Goal: Information Seeking & Learning: Compare options

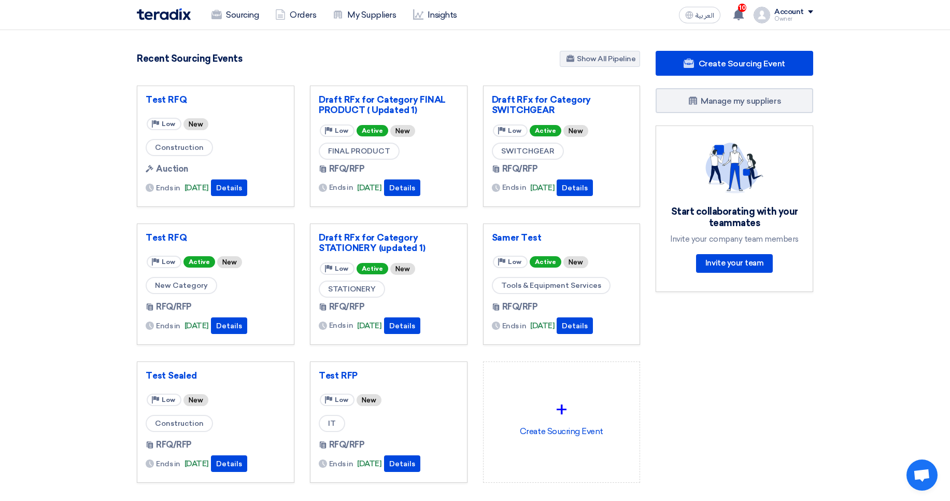
click at [283, 60] on div "Recent Sourcing Events Show All Pipeline" at bounding box center [388, 60] width 503 height 18
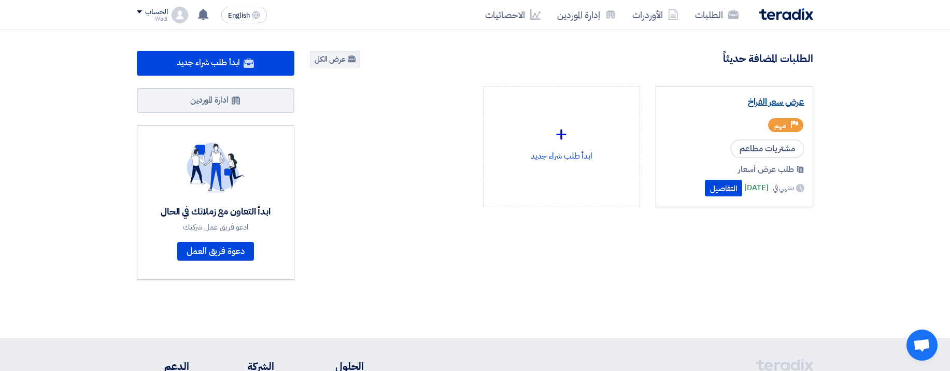
click at [780, 105] on link "عرض سعر الفراخ" at bounding box center [735, 102] width 140 height 10
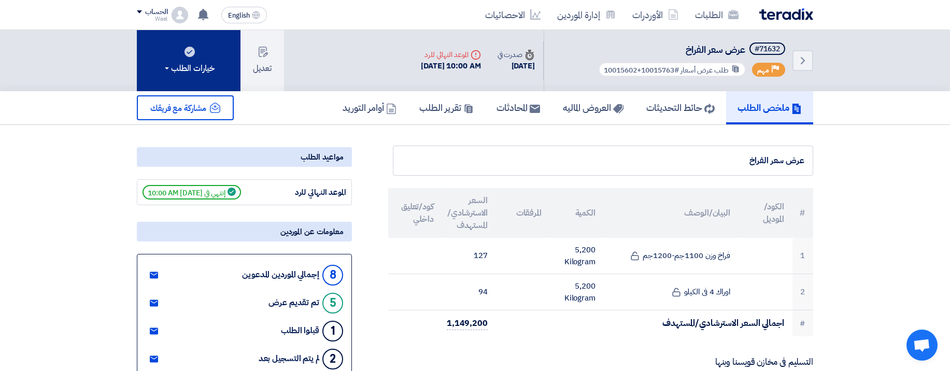
click at [199, 59] on button "خيارات الطلب" at bounding box center [189, 60] width 104 height 61
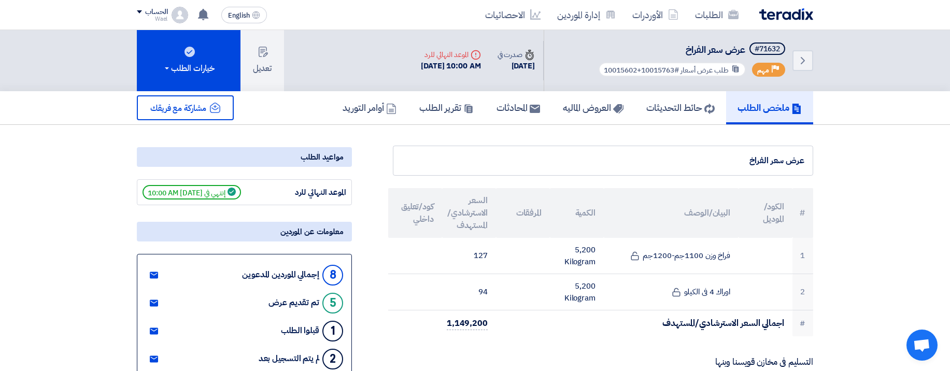
click at [781, 14] on img at bounding box center [786, 14] width 54 height 12
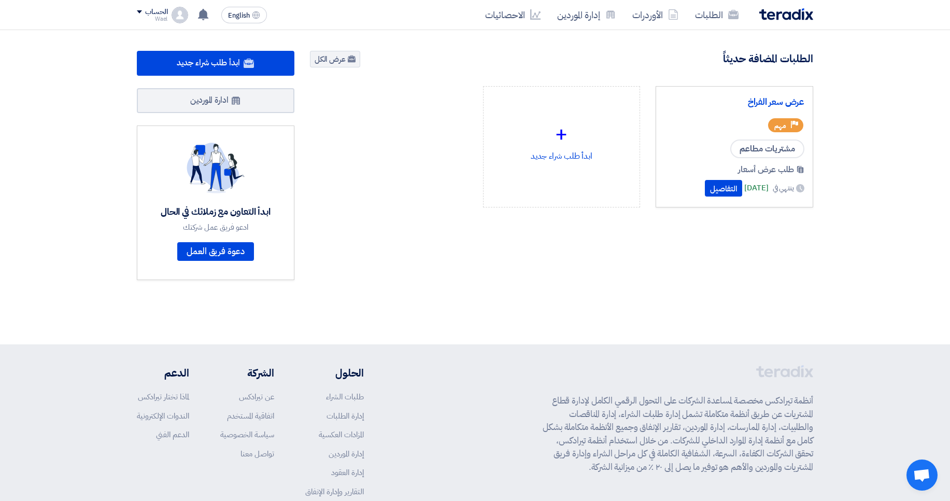
click at [770, 95] on div "عرض سعر الفراخ" at bounding box center [735, 103] width 140 height 17
click at [766, 105] on link "عرض سعر الفراخ" at bounding box center [735, 102] width 140 height 10
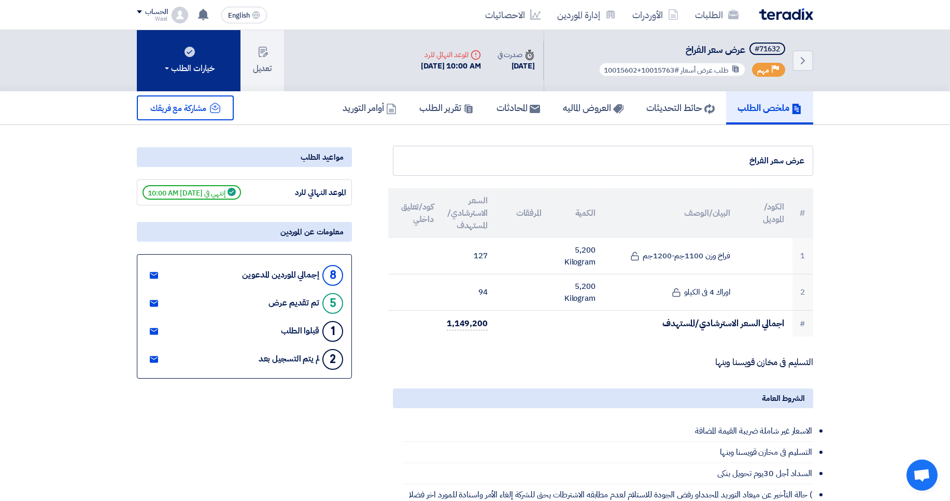
click at [220, 71] on button "خيارات الطلب" at bounding box center [189, 60] width 104 height 61
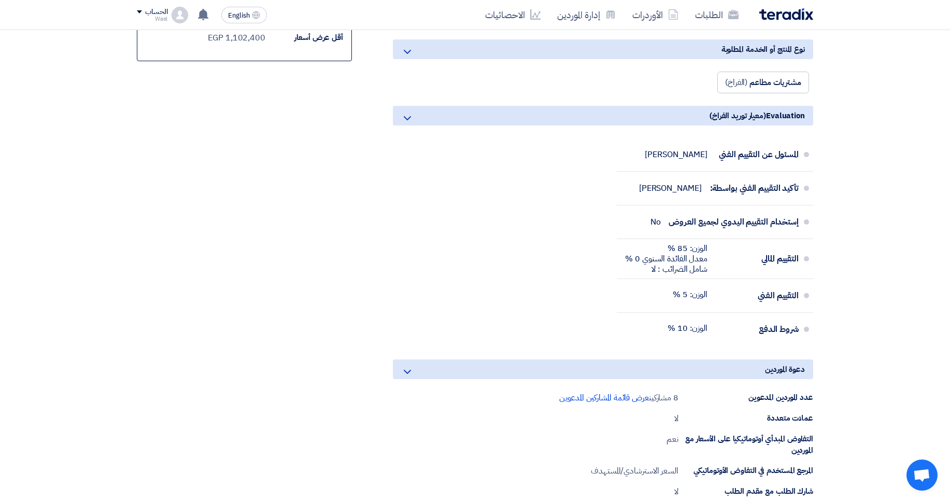
scroll to position [498, 0]
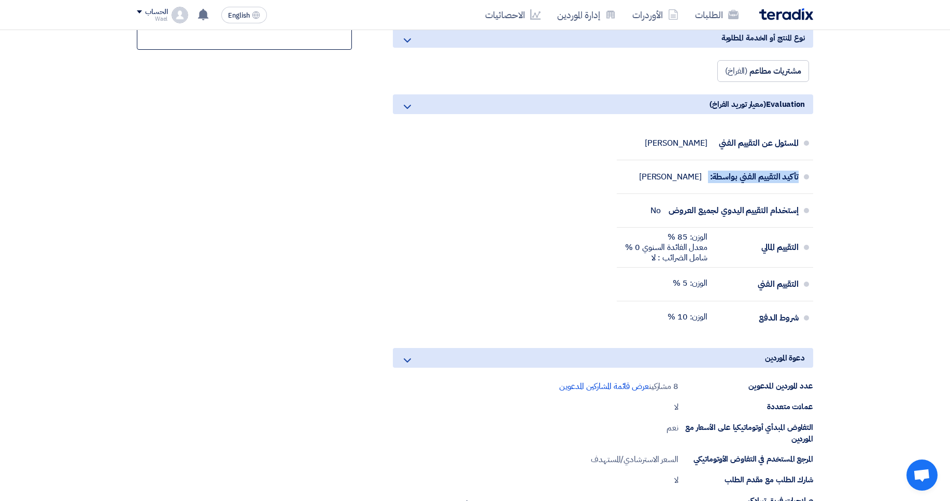
drag, startPoint x: 643, startPoint y: 181, endPoint x: 884, endPoint y: 187, distance: 241.1
click at [910, 187] on section "عرض سعر الفراخ # الكود/الموديل البيان/الوصف الكمية المرفقات السعر الاسترشادي/ال…" at bounding box center [475, 179] width 950 height 1104
click at [737, 189] on div "تأكيد التقييم الفني بواسطة:" at bounding box center [754, 176] width 89 height 25
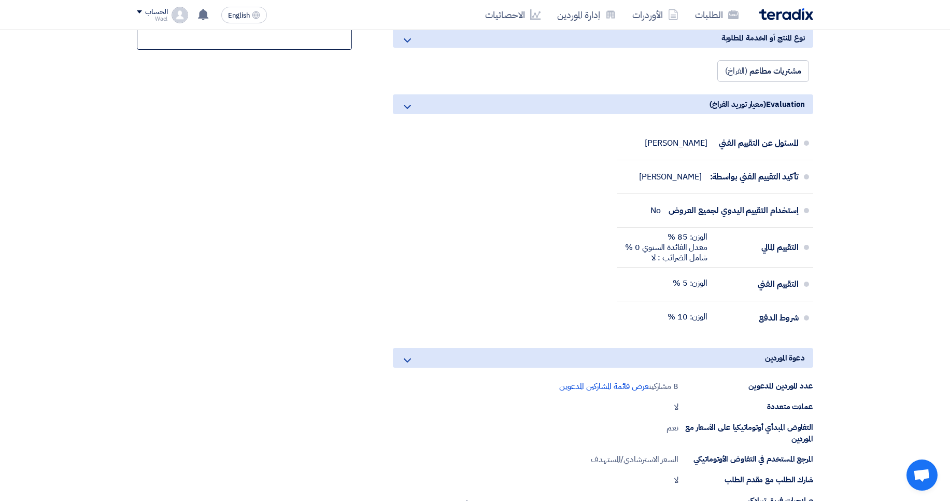
click at [878, 184] on section "عرض سعر الفراخ # الكود/الموديل البيان/الوصف الكمية المرفقات السعر الاسترشادي/ال…" at bounding box center [475, 179] width 950 height 1104
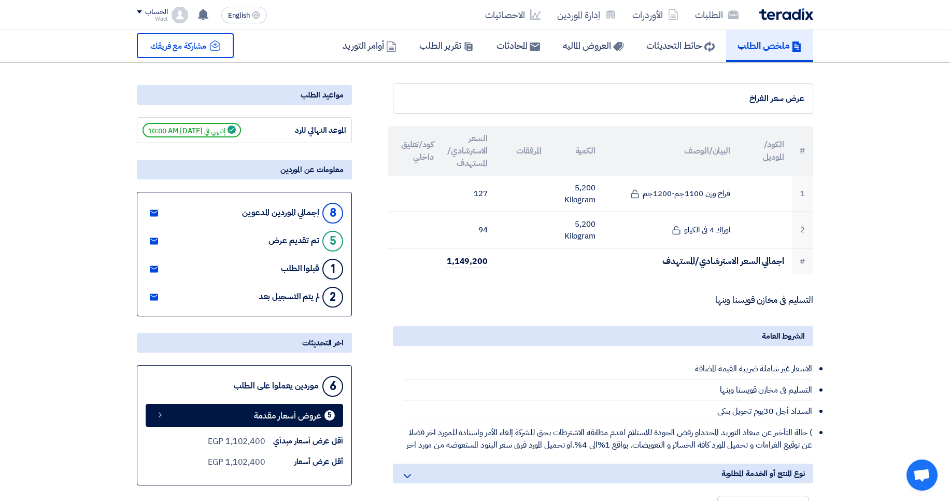
scroll to position [0, 0]
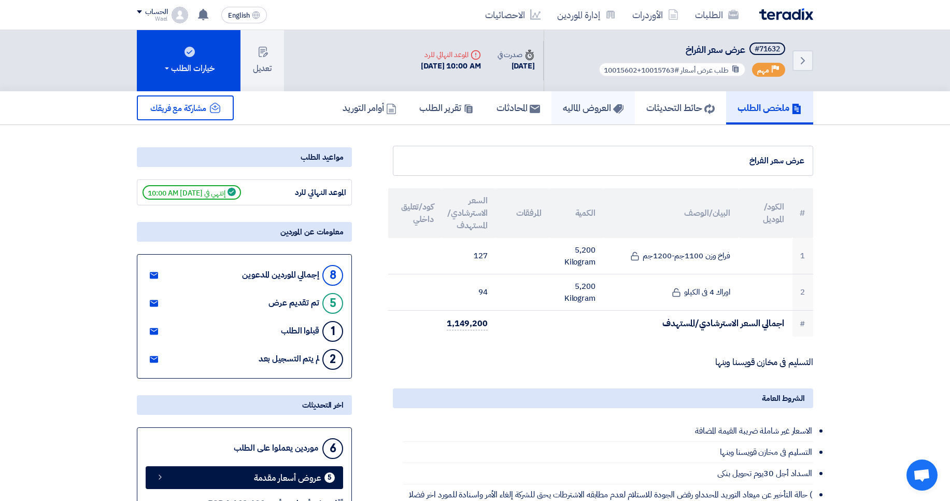
click at [561, 117] on link "العروض الماليه" at bounding box center [593, 107] width 83 height 33
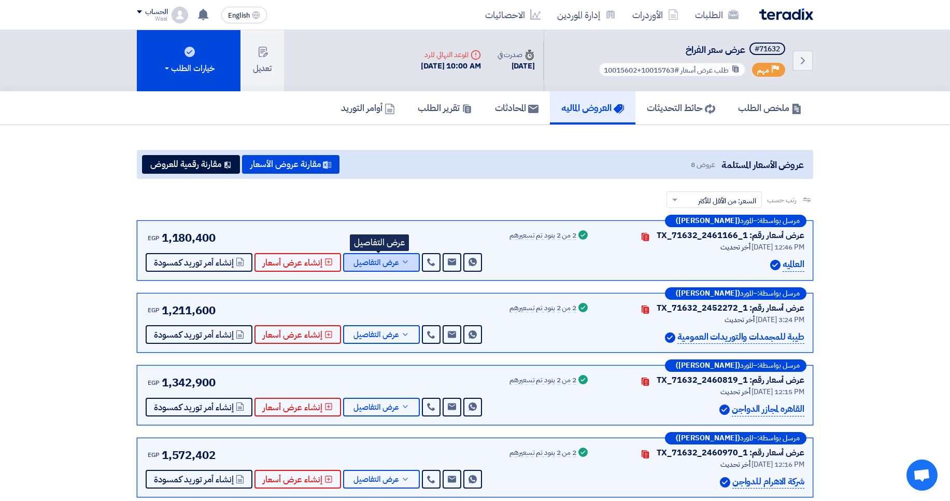
click at [381, 259] on span "عرض التفاصيل" at bounding box center [377, 263] width 46 height 8
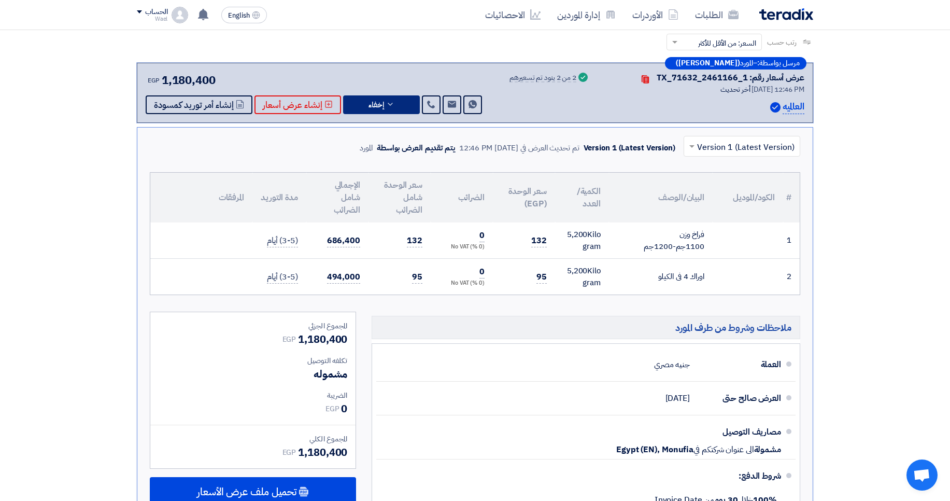
scroll to position [168, 0]
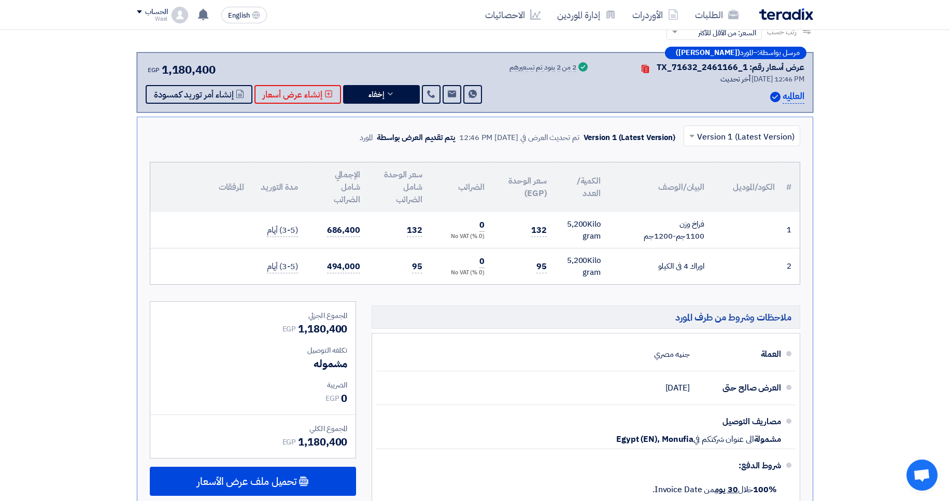
drag, startPoint x: 387, startPoint y: 170, endPoint x: 417, endPoint y: 200, distance: 42.5
click at [417, 200] on th "سعر الوحدة شامل الضرائب" at bounding box center [400, 187] width 62 height 50
drag, startPoint x: 417, startPoint y: 200, endPoint x: 386, endPoint y: 170, distance: 43.6
click at [386, 170] on th "سعر الوحدة شامل الضرائب" at bounding box center [400, 187] width 62 height 50
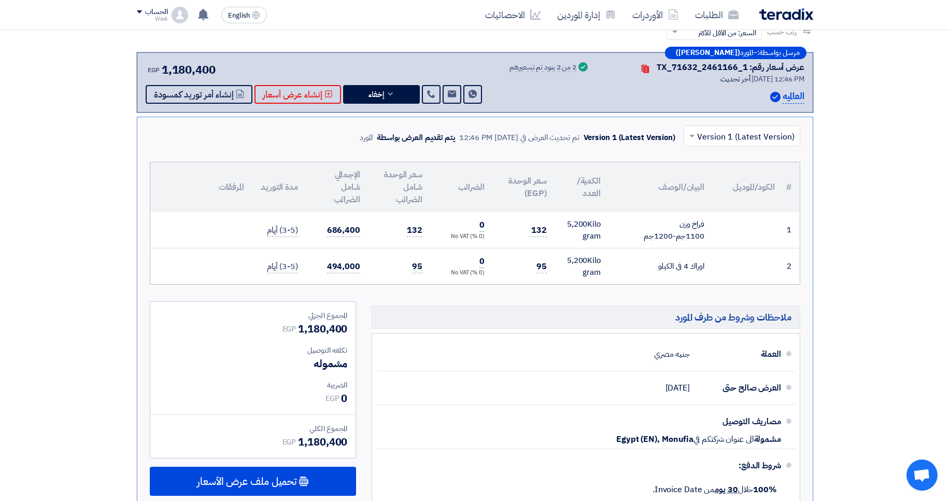
click at [379, 166] on div at bounding box center [379, 166] width 0 height 0
drag, startPoint x: 386, startPoint y: 170, endPoint x: 413, endPoint y: 204, distance: 43.9
click at [413, 204] on th "سعر الوحدة شامل الضرائب" at bounding box center [400, 187] width 62 height 50
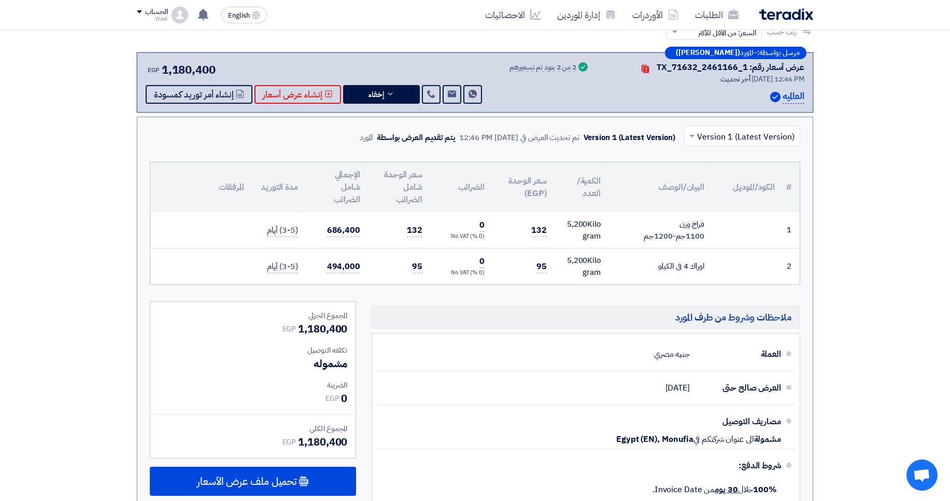
click at [418, 170] on th "سعر الوحدة شامل الضرائب" at bounding box center [400, 187] width 62 height 50
drag, startPoint x: 419, startPoint y: 172, endPoint x: 385, endPoint y: 205, distance: 48.0
click at [385, 205] on th "سعر الوحدة شامل الضرائب" at bounding box center [400, 187] width 62 height 50
click at [379, 100] on button "إخفاء" at bounding box center [381, 94] width 77 height 19
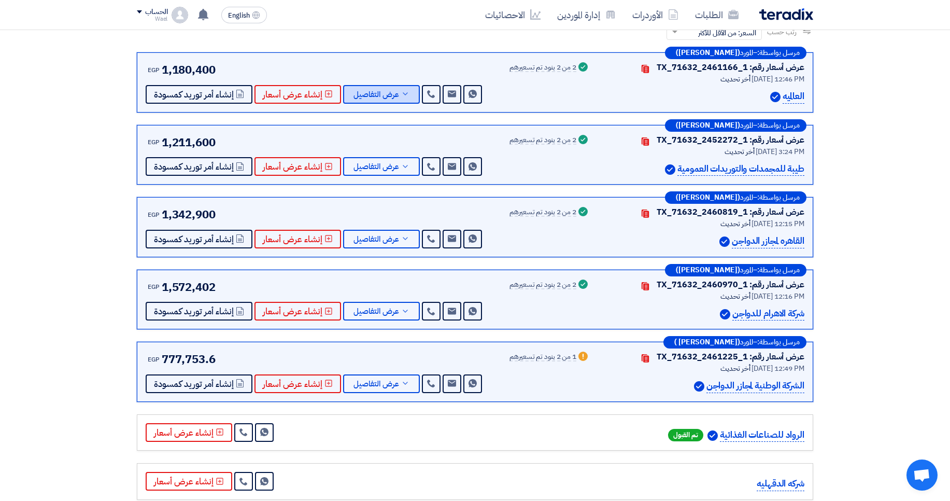
scroll to position [0, 0]
